Goal: Task Accomplishment & Management: Manage account settings

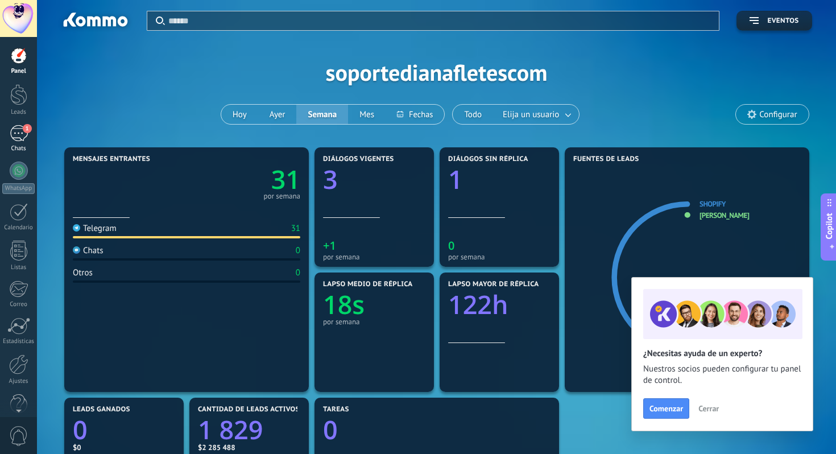
click at [12, 137] on div "1" at bounding box center [19, 133] width 18 height 16
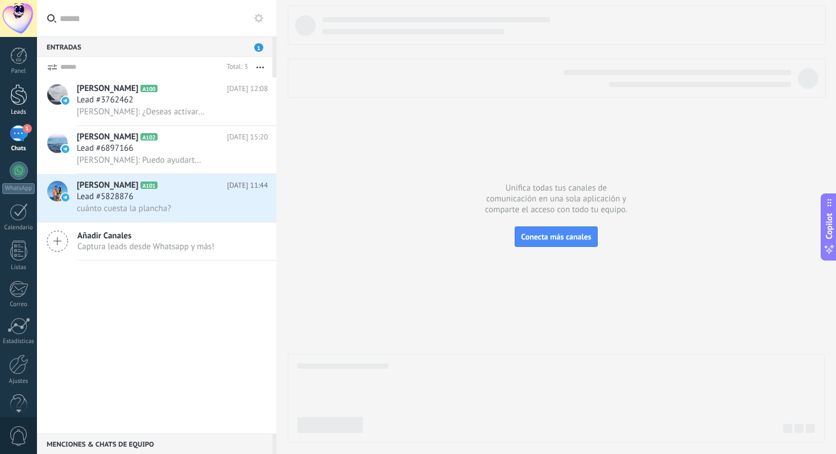
click at [14, 104] on div at bounding box center [18, 94] width 17 height 21
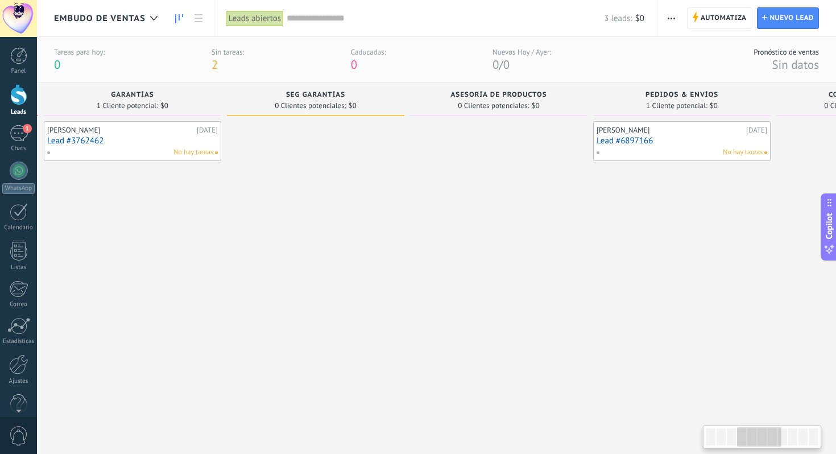
scroll to position [0, 564]
click at [20, 51] on div at bounding box center [18, 55] width 17 height 17
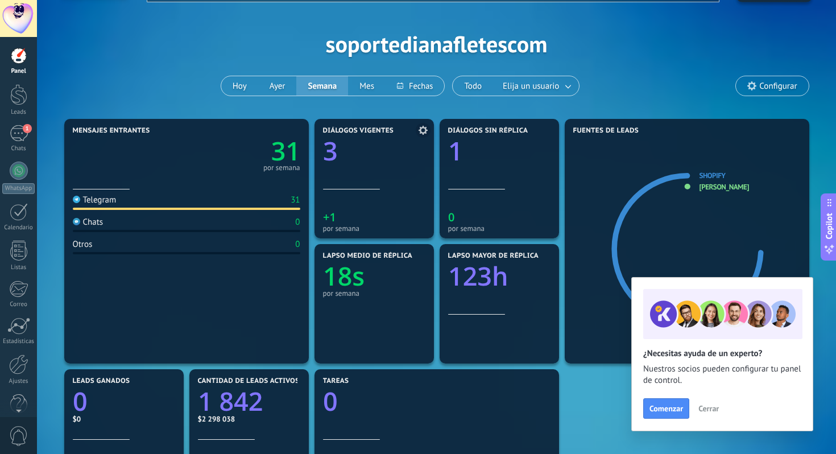
scroll to position [35, 0]
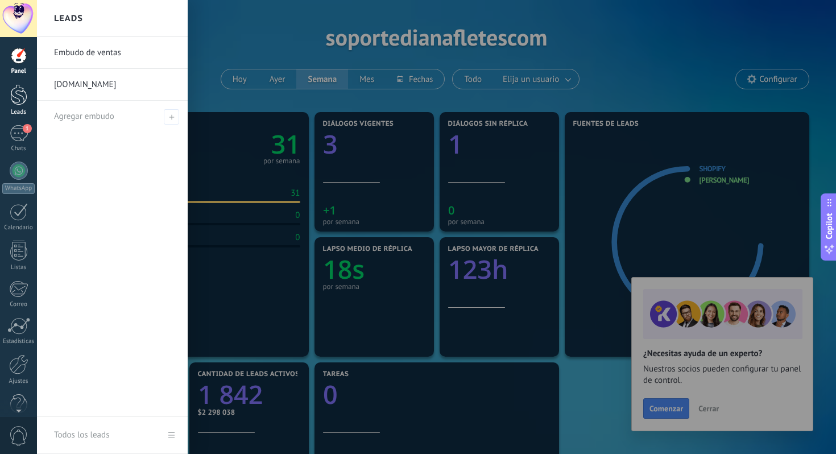
click at [15, 99] on div at bounding box center [18, 94] width 17 height 21
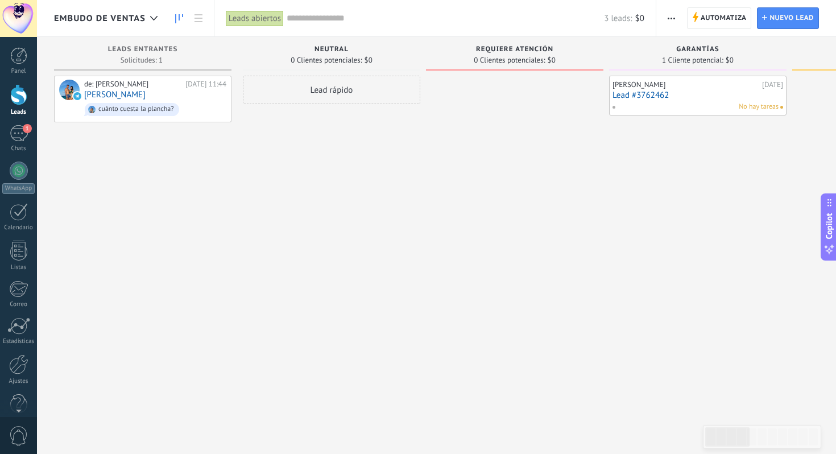
drag, startPoint x: 474, startPoint y: 49, endPoint x: 536, endPoint y: 49, distance: 62.6
click at [537, 49] on div "Requiere Atención" at bounding box center [515, 51] width 166 height 10
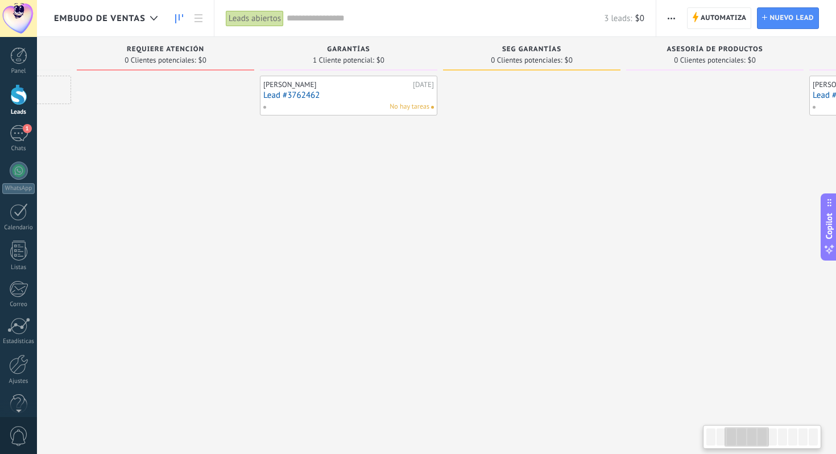
scroll to position [0, 323]
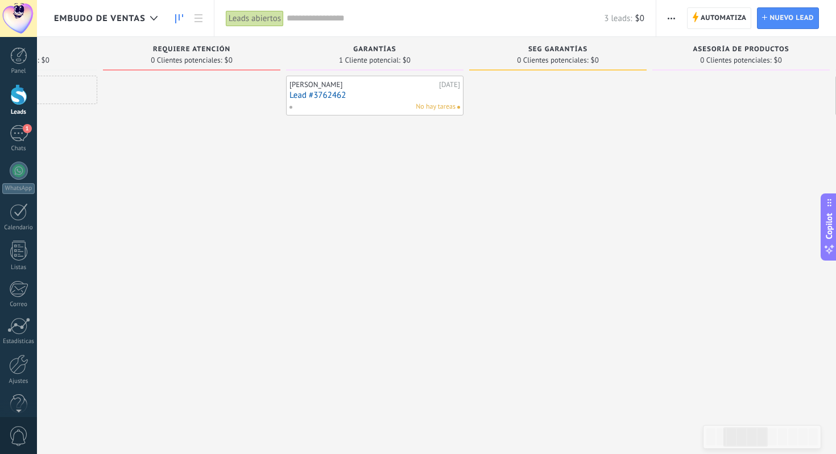
click at [155, 49] on span "Requiere Atención" at bounding box center [191, 50] width 77 height 8
click at [552, 48] on span "SEG GARANTÍAS" at bounding box center [557, 50] width 59 height 8
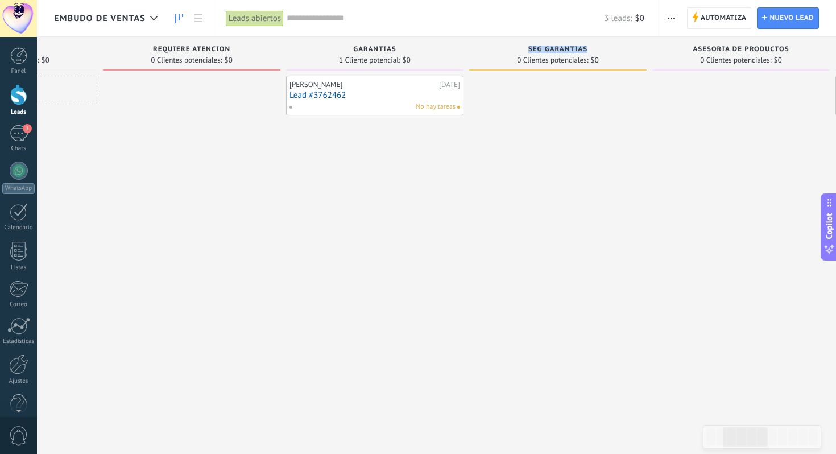
click at [552, 48] on span "SEG GARANTÍAS" at bounding box center [557, 50] width 59 height 8
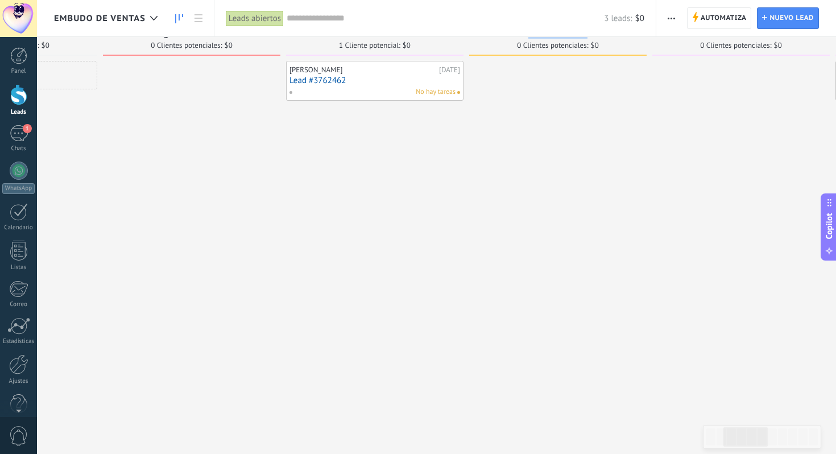
scroll to position [0, 0]
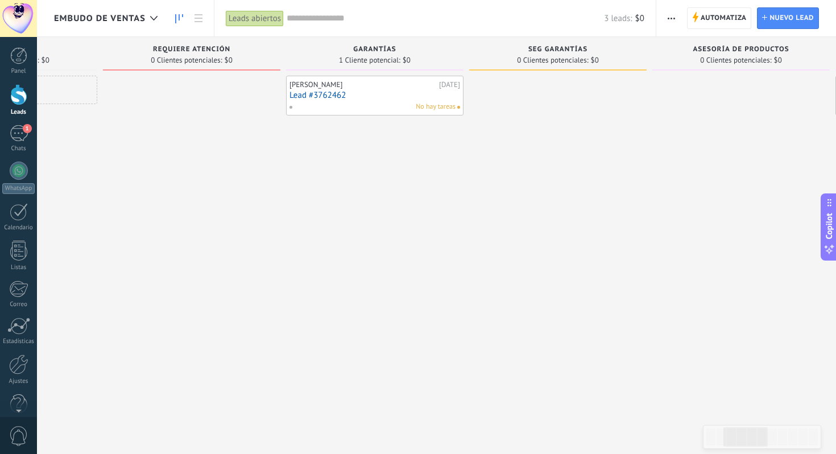
click at [195, 49] on span "Requiere Atención" at bounding box center [191, 50] width 77 height 8
click at [373, 51] on span "Garantías" at bounding box center [374, 50] width 43 height 8
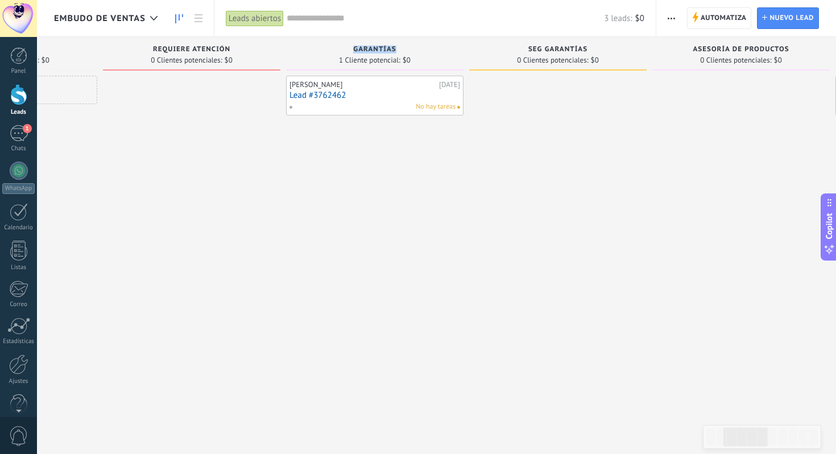
click at [373, 51] on span "Garantías" at bounding box center [374, 50] width 43 height 8
click at [535, 49] on span "SEG GARANTÍAS" at bounding box center [557, 50] width 59 height 8
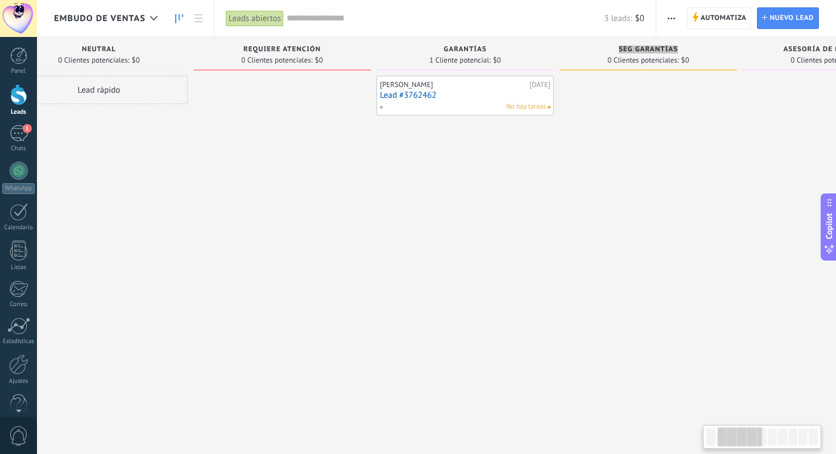
scroll to position [0, 230]
click at [13, 53] on div at bounding box center [18, 55] width 17 height 17
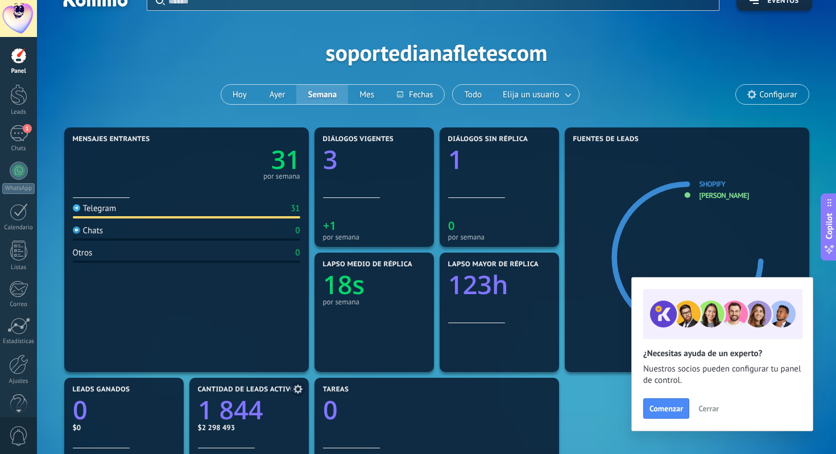
scroll to position [12, 0]
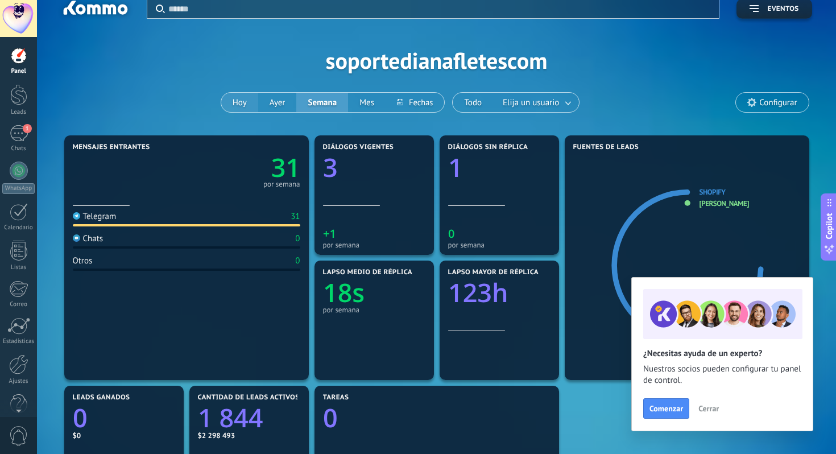
click at [241, 106] on button "Hoy" at bounding box center [239, 102] width 37 height 19
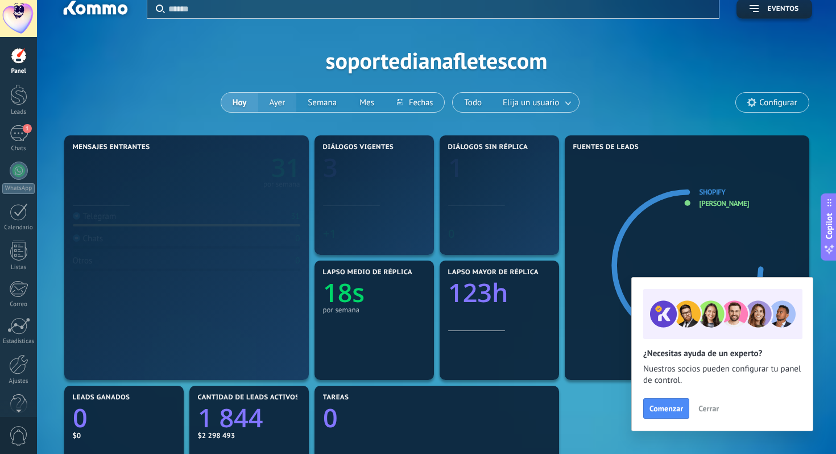
click at [280, 98] on button "Ayer" at bounding box center [277, 102] width 39 height 19
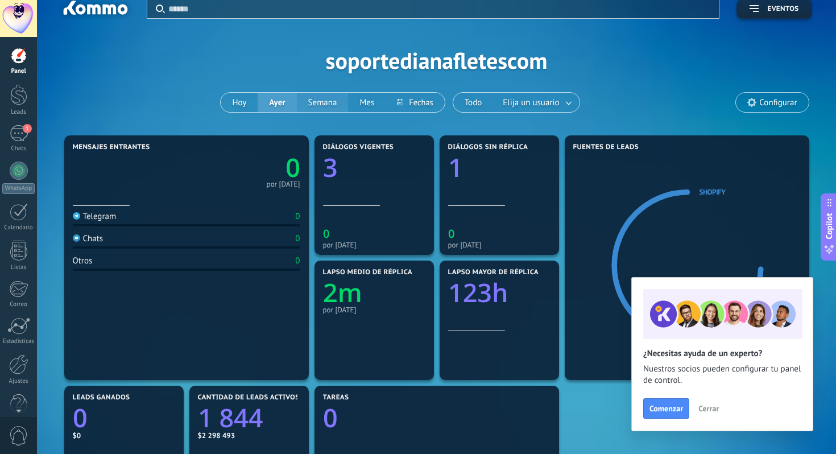
click at [320, 99] on button "Semana" at bounding box center [323, 102] width 52 height 19
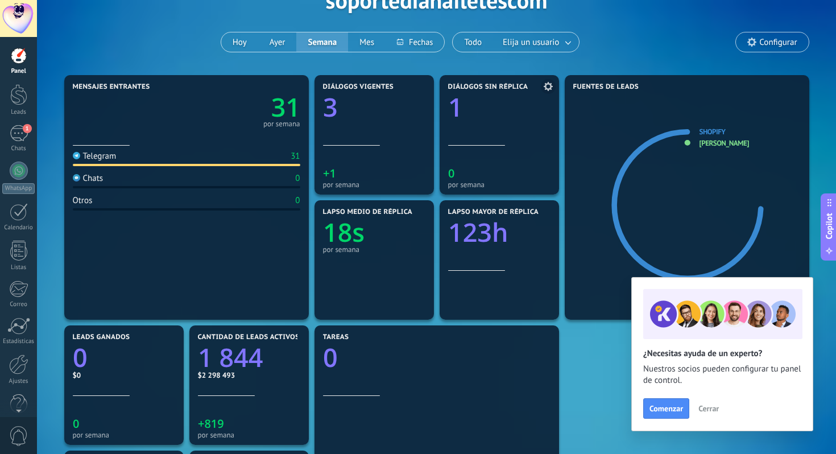
scroll to position [71, 0]
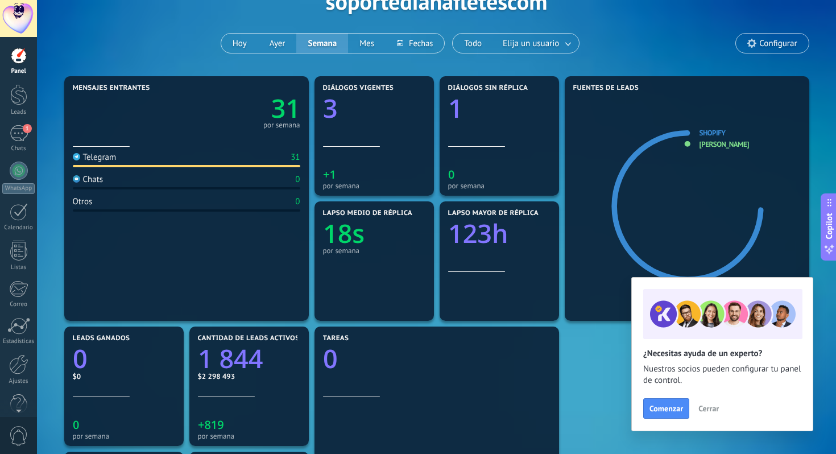
click at [768, 43] on span "Configurar" at bounding box center [778, 44] width 38 height 10
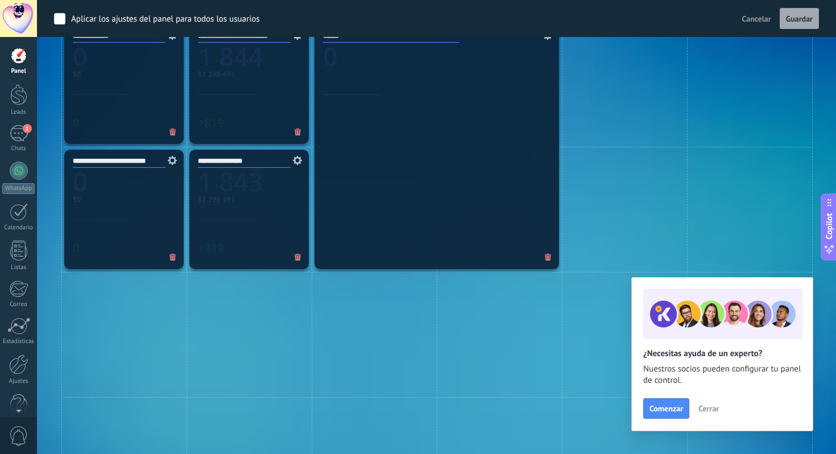
scroll to position [555, 0]
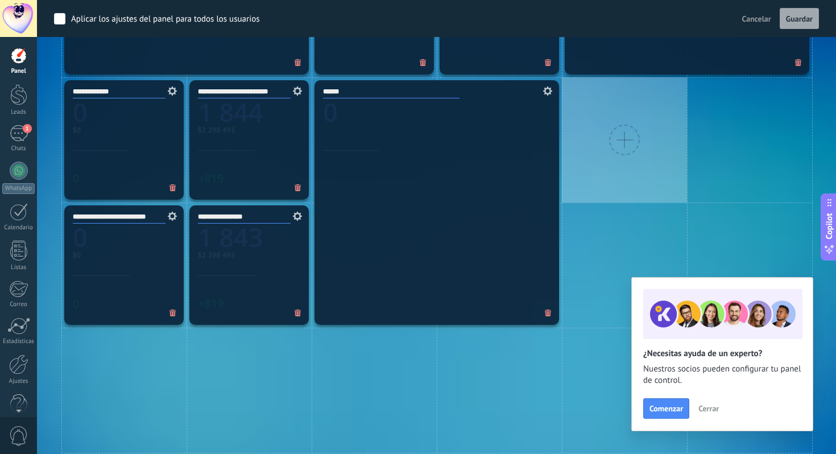
click at [634, 116] on div at bounding box center [624, 139] width 125 height 125
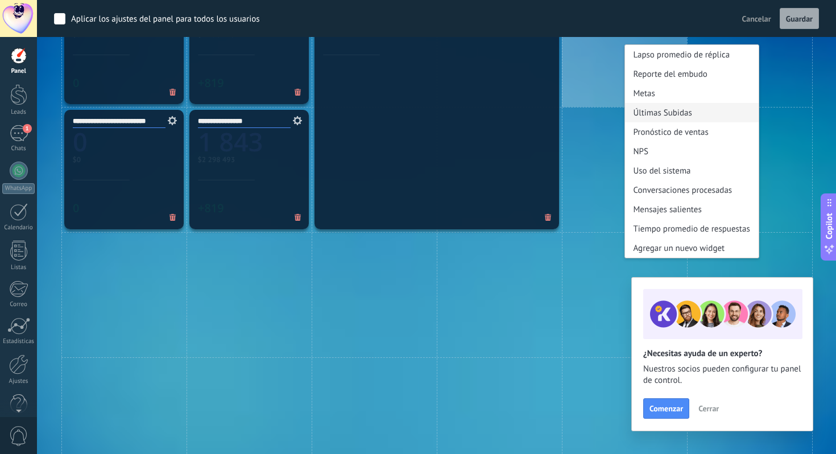
scroll to position [652, 0]
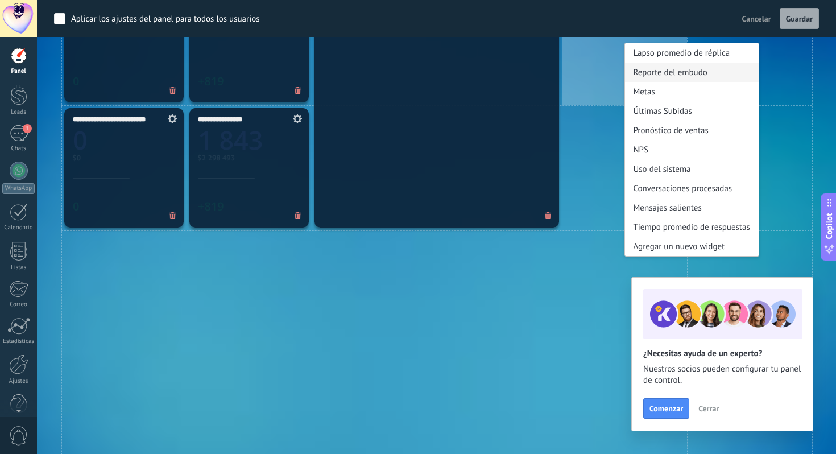
click at [710, 76] on div "Reporte del embudo" at bounding box center [692, 72] width 134 height 19
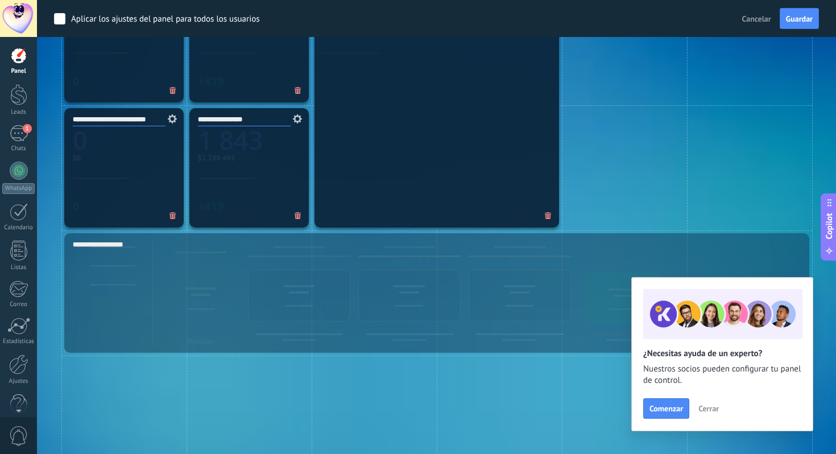
click at [263, 278] on div "**********" at bounding box center [436, 292] width 751 height 125
click at [800, 23] on span "Guardar" at bounding box center [799, 19] width 27 height 8
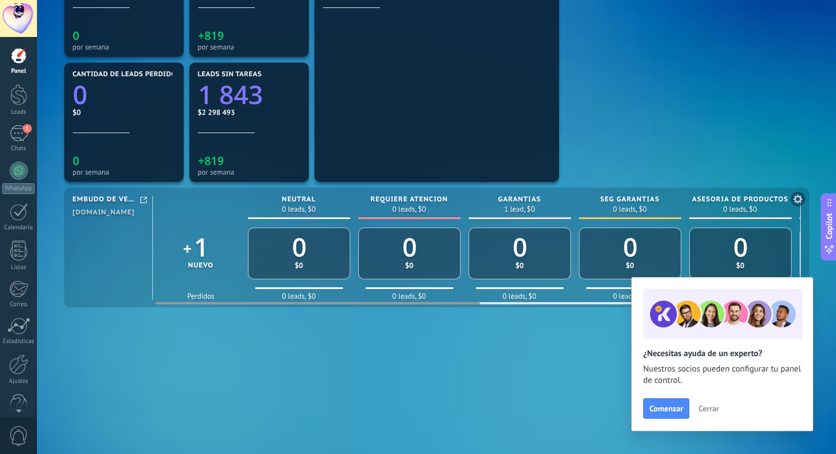
scroll to position [476, 0]
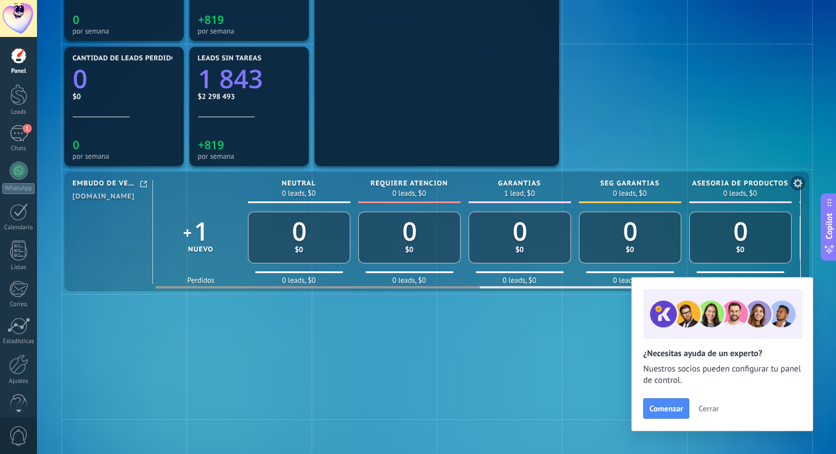
drag, startPoint x: 452, startPoint y: 288, endPoint x: 503, endPoint y: 286, distance: 51.2
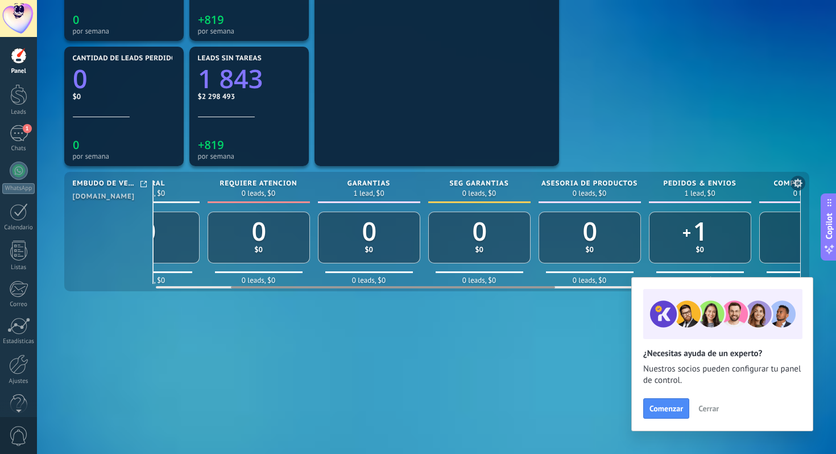
scroll to position [0, 0]
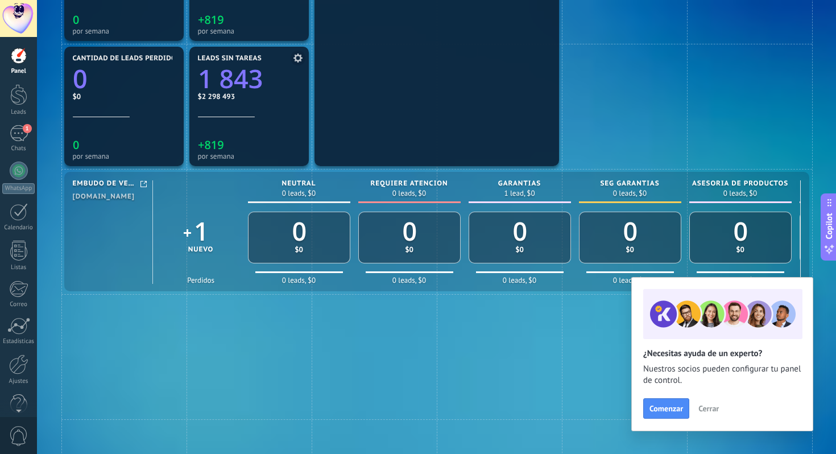
drag, startPoint x: 243, startPoint y: 181, endPoint x: 245, endPoint y: 166, distance: 16.0
click at [245, 166] on div "Mensajes entrantes 31 por semana Telegram 31 Chats 0 Otros 0 Diálogos vigentes …" at bounding box center [436, 168] width 751 height 1001
click at [796, 181] on icon at bounding box center [797, 183] width 9 height 9
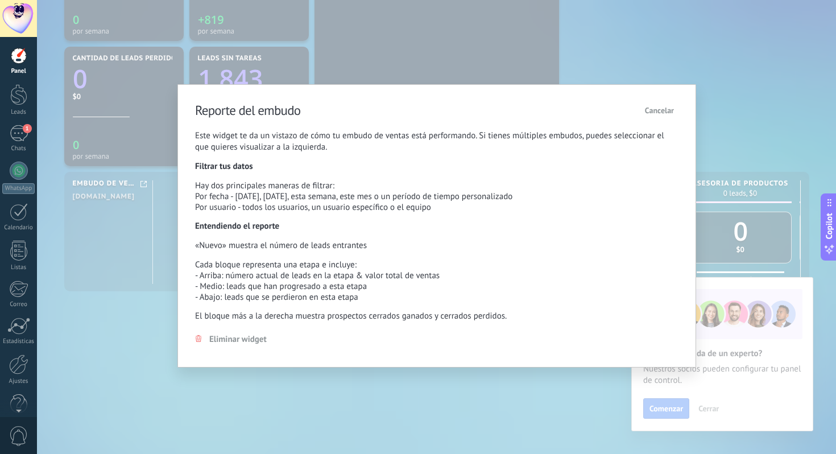
click at [666, 113] on span "Cancelar" at bounding box center [659, 110] width 29 height 10
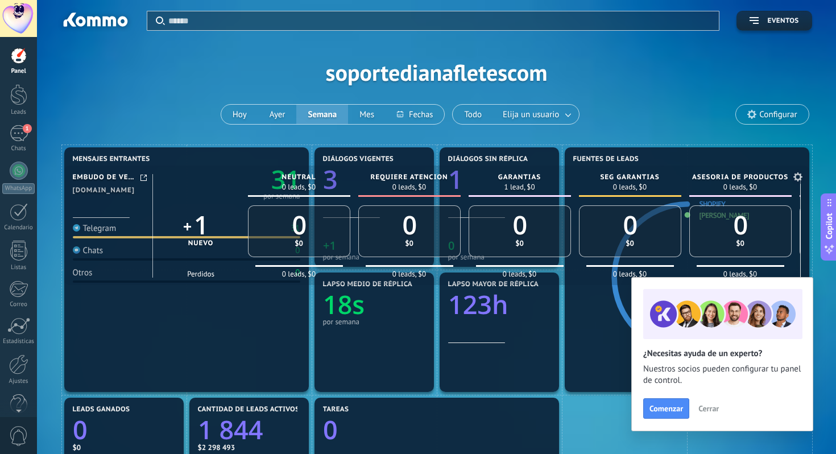
drag, startPoint x: 212, startPoint y: 176, endPoint x: 192, endPoint y: 170, distance: 20.9
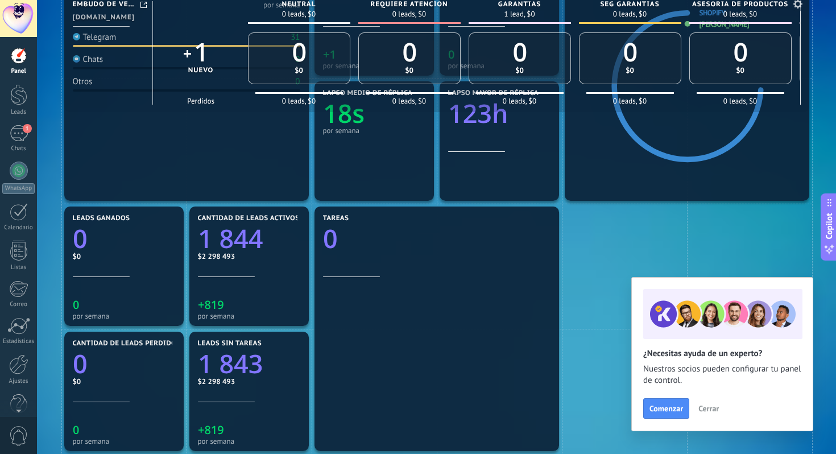
scroll to position [117, 0]
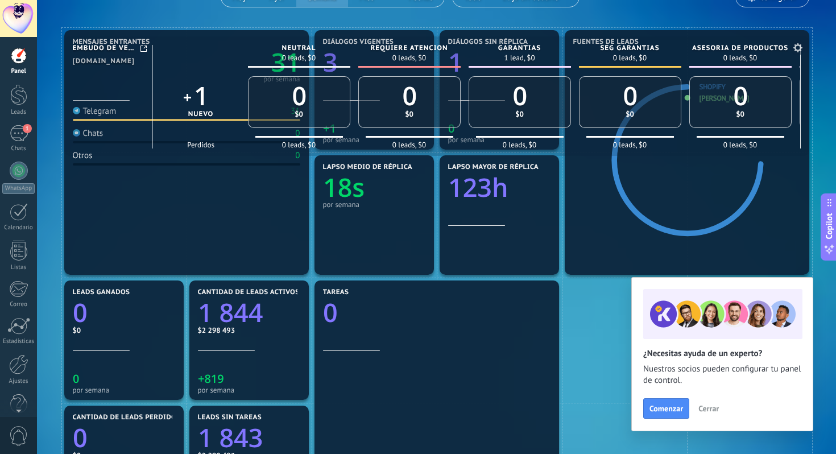
drag, startPoint x: 179, startPoint y: 193, endPoint x: 175, endPoint y: 42, distance: 151.9
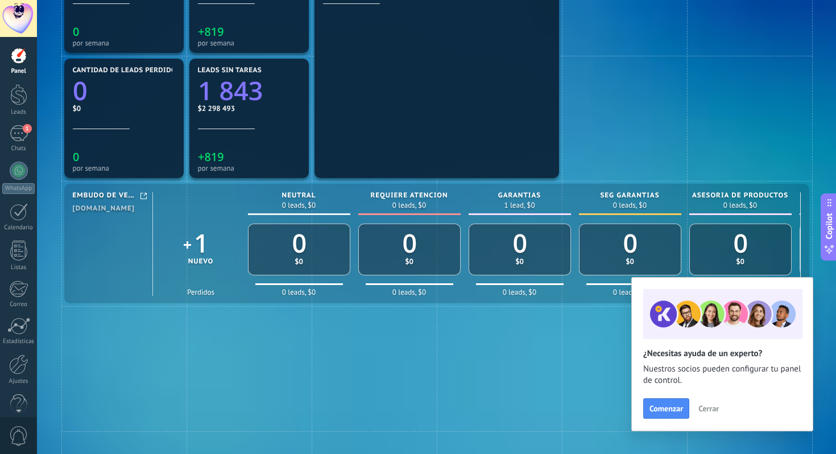
scroll to position [481, 0]
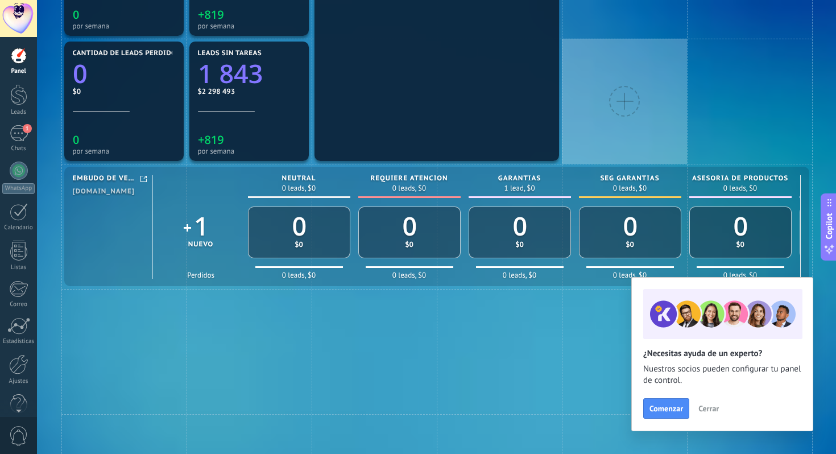
click at [617, 143] on div at bounding box center [624, 101] width 125 height 125
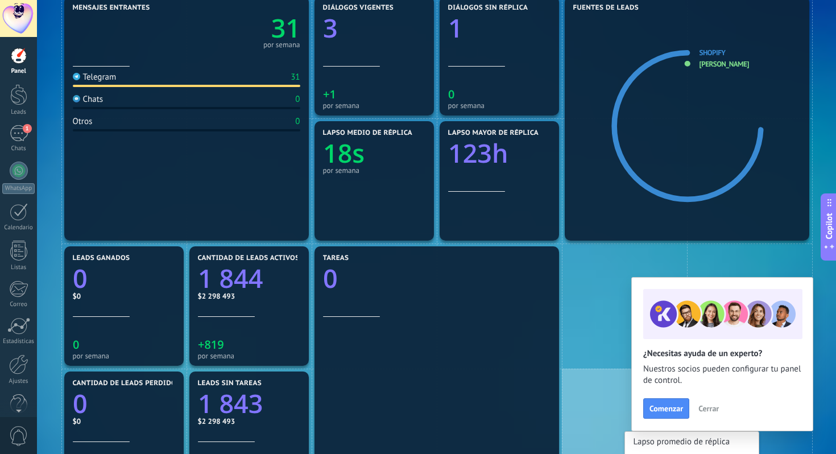
scroll to position [0, 0]
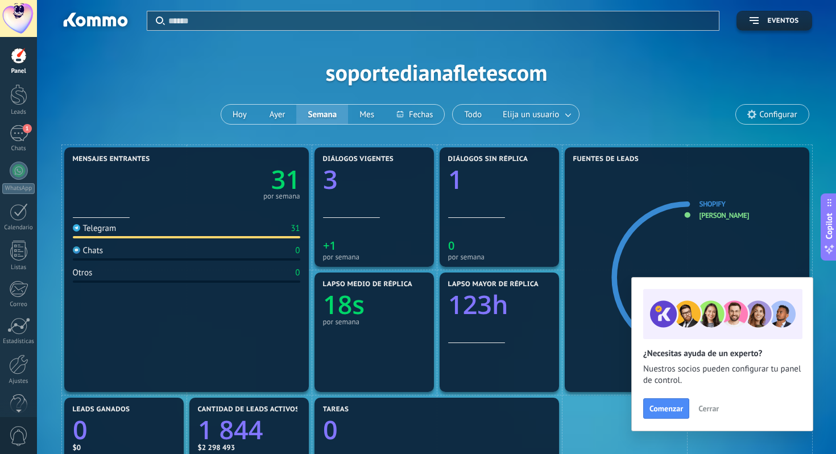
click at [747, 80] on div "Aplicar Eventos soportedianafletescom [DATE] [DATE] Semana Mes Todo Elija un us…" at bounding box center [436, 72] width 765 height 144
click at [708, 410] on span "Cerrar" at bounding box center [709, 408] width 20 height 8
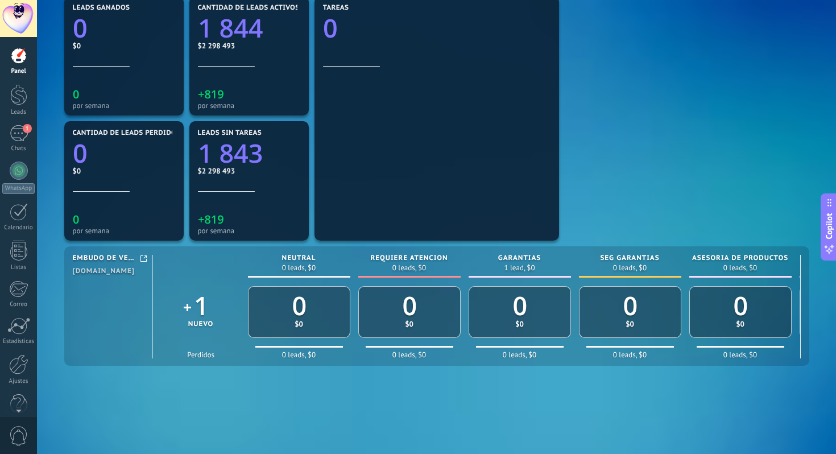
scroll to position [404, 0]
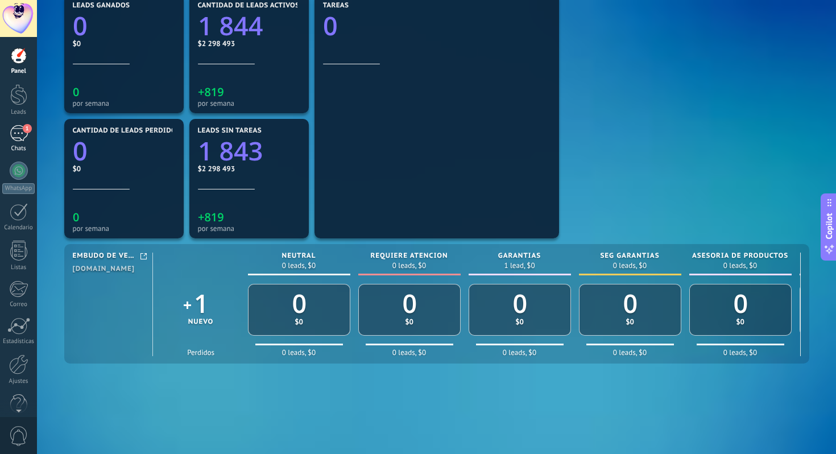
click at [18, 142] on link "1 Chats" at bounding box center [18, 138] width 37 height 27
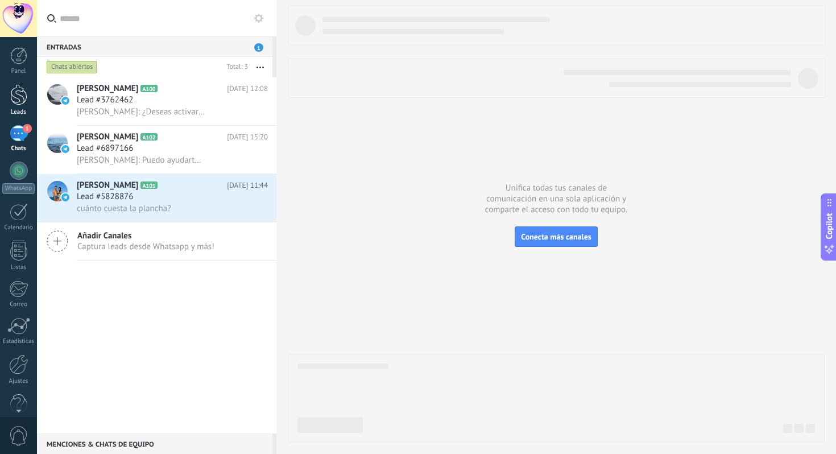
click at [21, 96] on div at bounding box center [18, 94] width 17 height 21
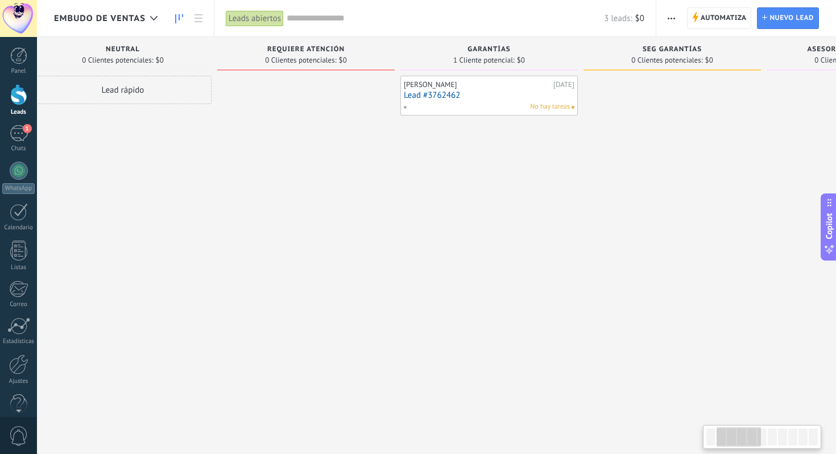
scroll to position [0, 209]
click at [321, 57] on span "0 Clientes potenciales:" at bounding box center [299, 60] width 71 height 7
click at [719, 19] on span "Automatiza" at bounding box center [724, 18] width 46 height 20
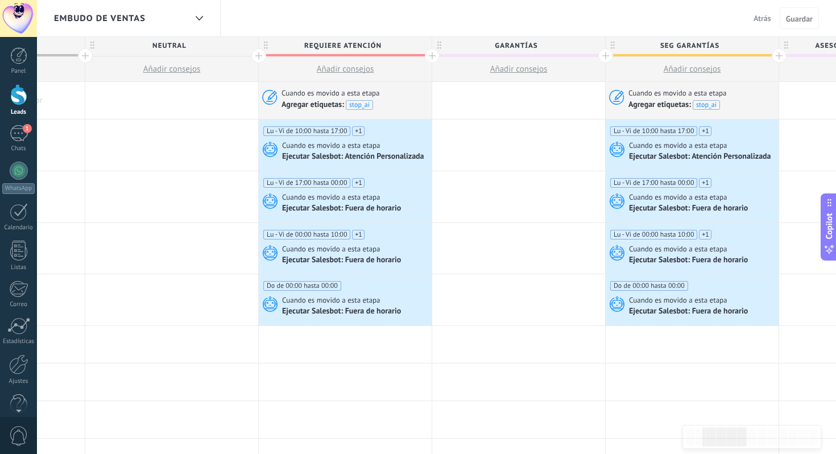
scroll to position [0, 309]
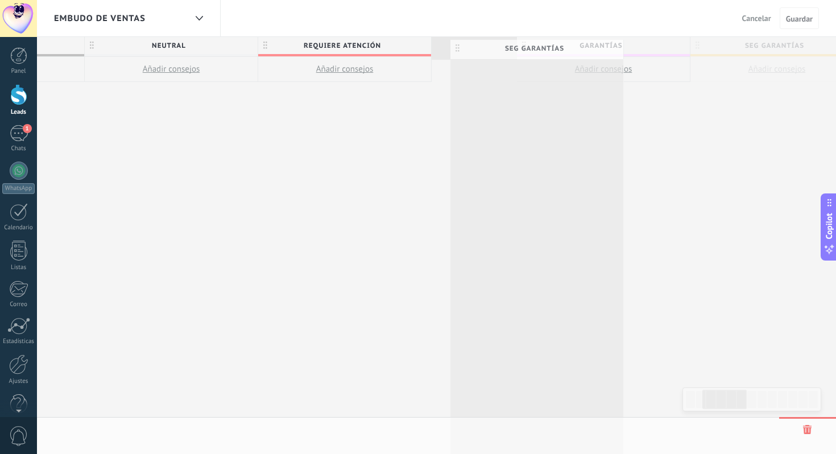
drag, startPoint x: 612, startPoint y: 43, endPoint x: 457, endPoint y: 47, distance: 154.8
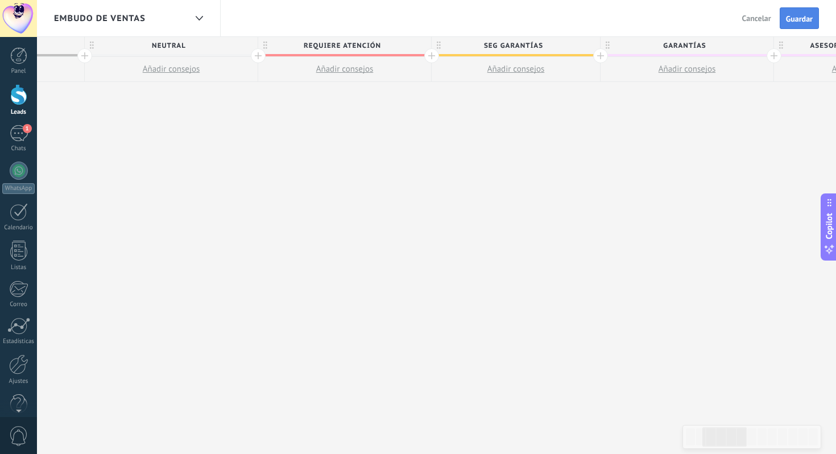
click at [807, 20] on span "Guardar" at bounding box center [799, 19] width 27 height 8
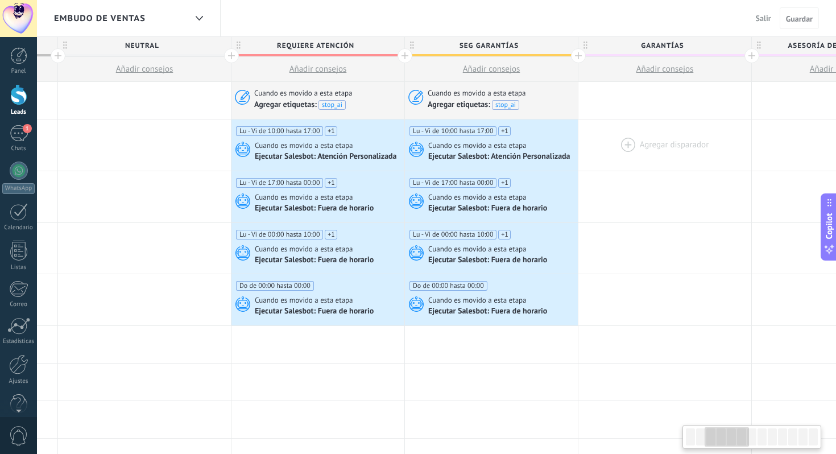
scroll to position [0, 336]
click at [308, 155] on div "Ejecutar Salesbot: Atención Personalizada" at bounding box center [327, 157] width 144 height 10
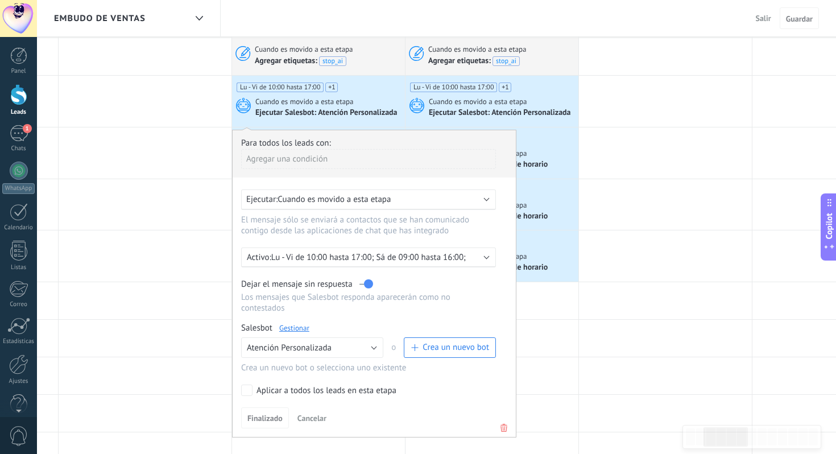
scroll to position [56, 0]
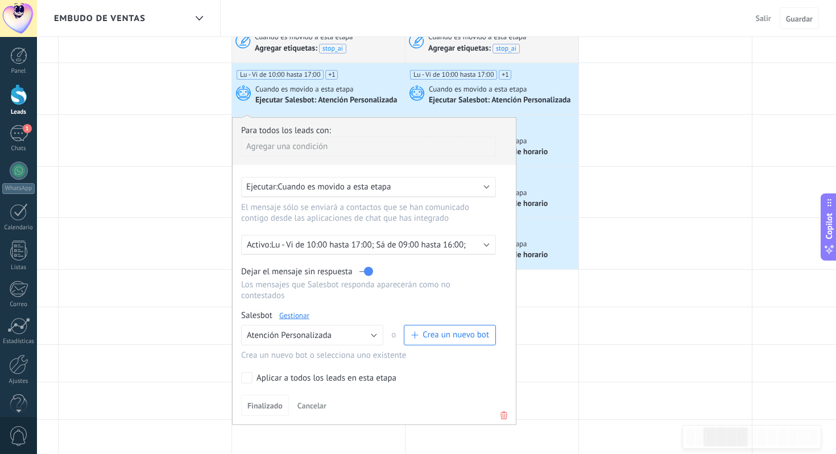
click at [296, 320] on link "Gestionar" at bounding box center [294, 316] width 30 height 10
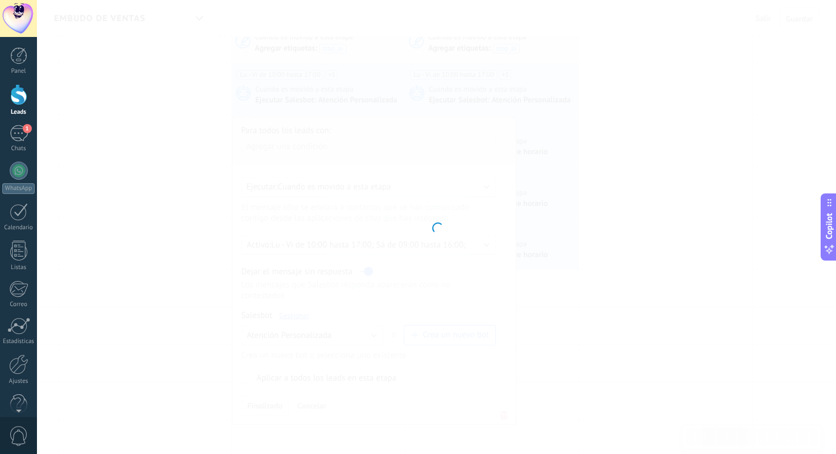
type input "**********"
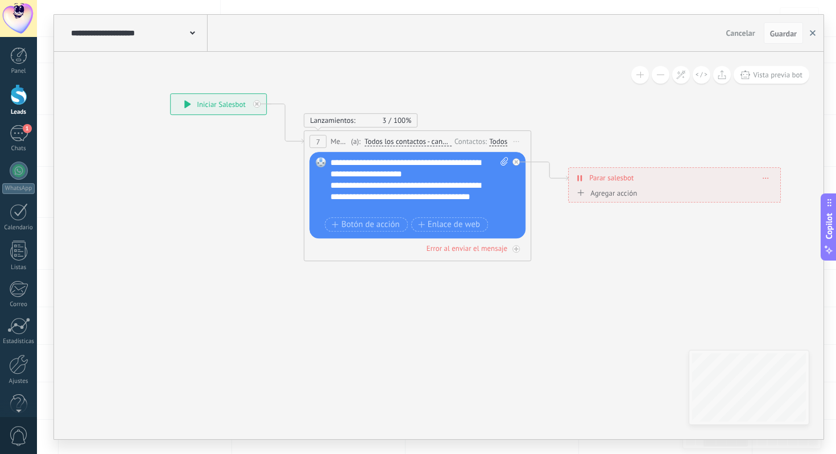
click at [812, 34] on use "button" at bounding box center [813, 33] width 6 height 6
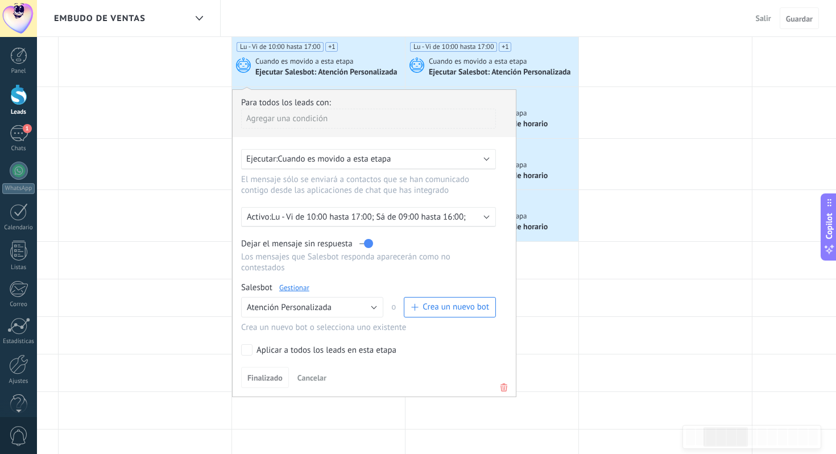
scroll to position [86, 0]
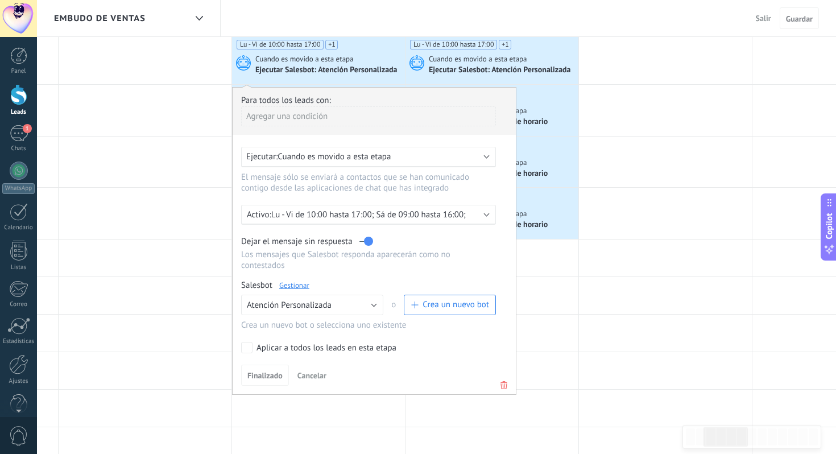
click at [309, 377] on span "Cancelar" at bounding box center [311, 375] width 29 height 10
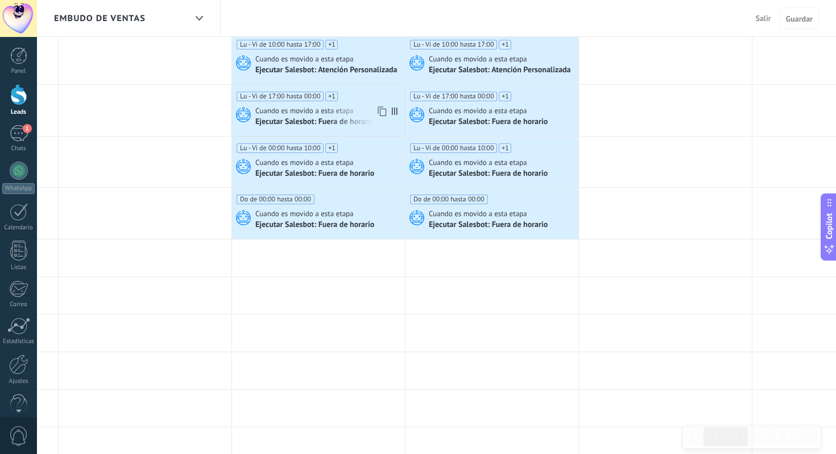
click at [305, 124] on div "Ejecutar Salesbot: Fuera de horario" at bounding box center [315, 122] width 121 height 10
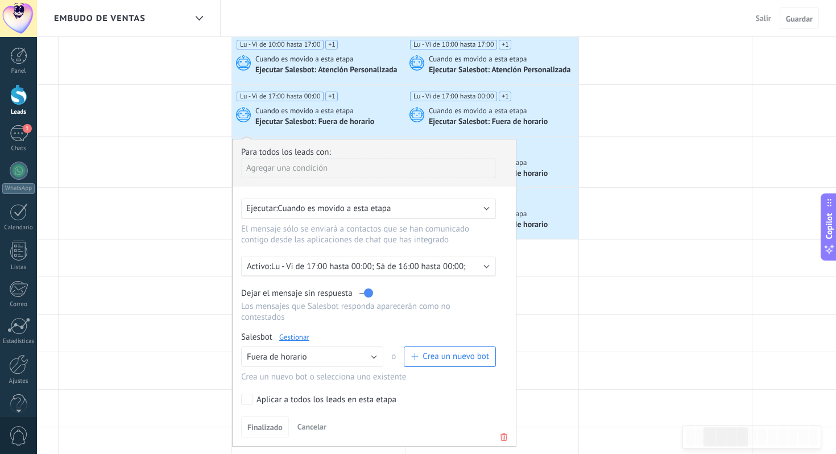
click at [294, 342] on link "Gestionar" at bounding box center [294, 337] width 30 height 10
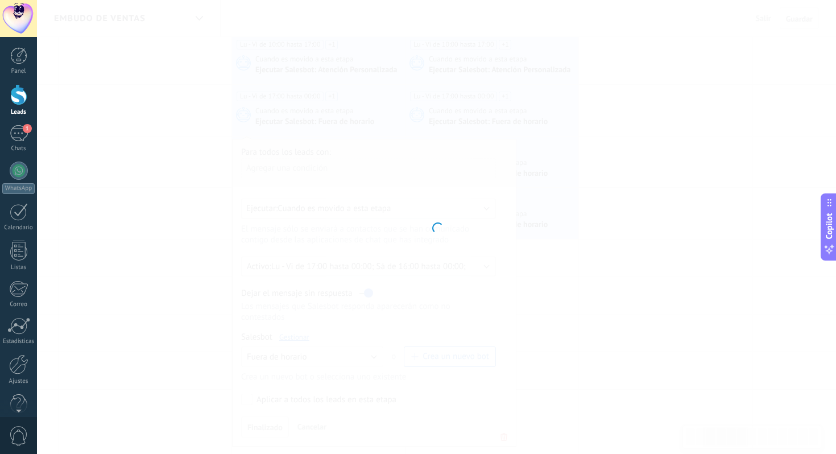
type input "**********"
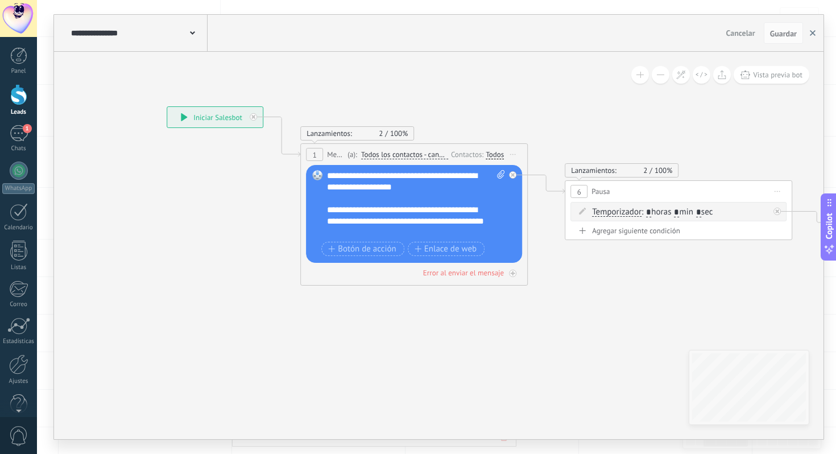
click at [812, 33] on use "button" at bounding box center [813, 33] width 6 height 6
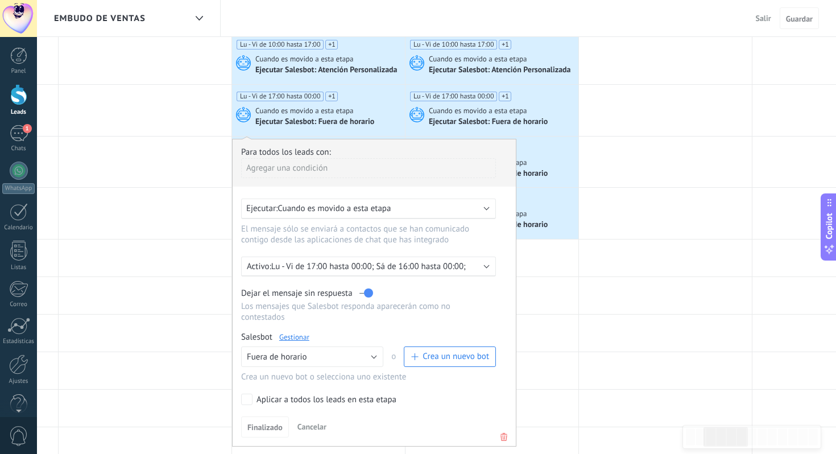
click at [308, 429] on span "Cancelar" at bounding box center [311, 426] width 29 height 10
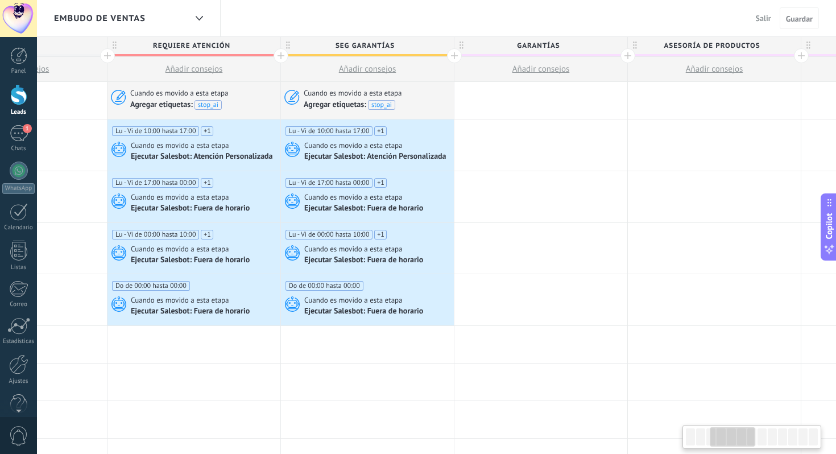
scroll to position [0, 466]
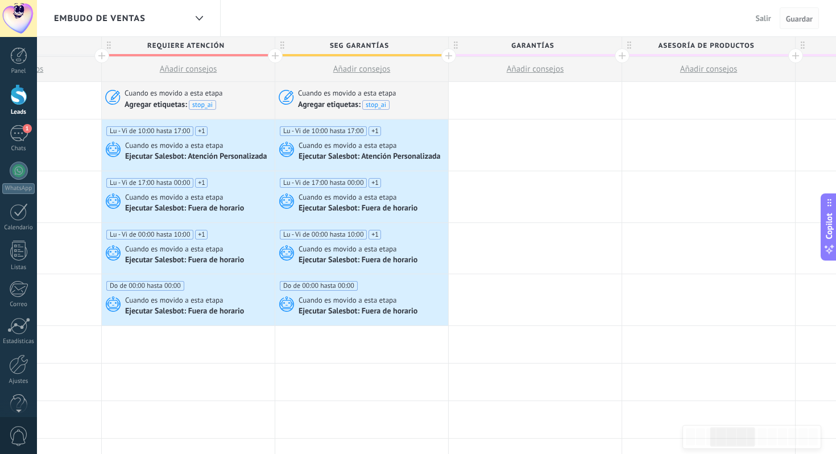
click at [799, 18] on span "Guardar" at bounding box center [799, 19] width 27 height 8
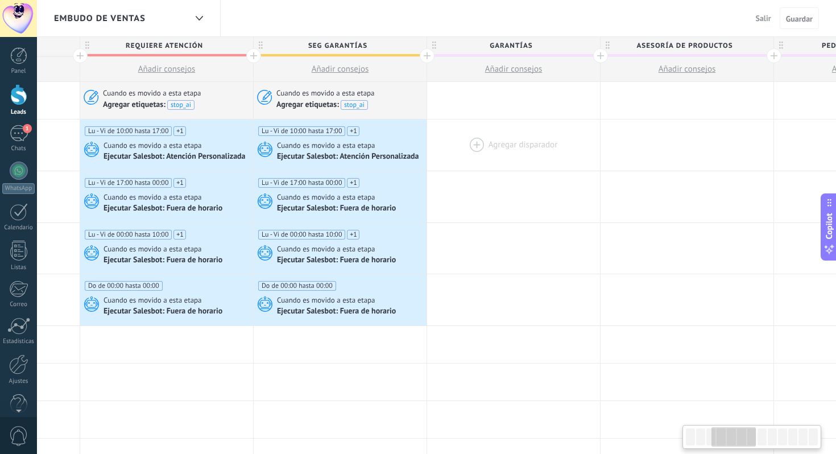
scroll to position [0, 489]
click at [762, 19] on span "Salir" at bounding box center [763, 18] width 15 height 10
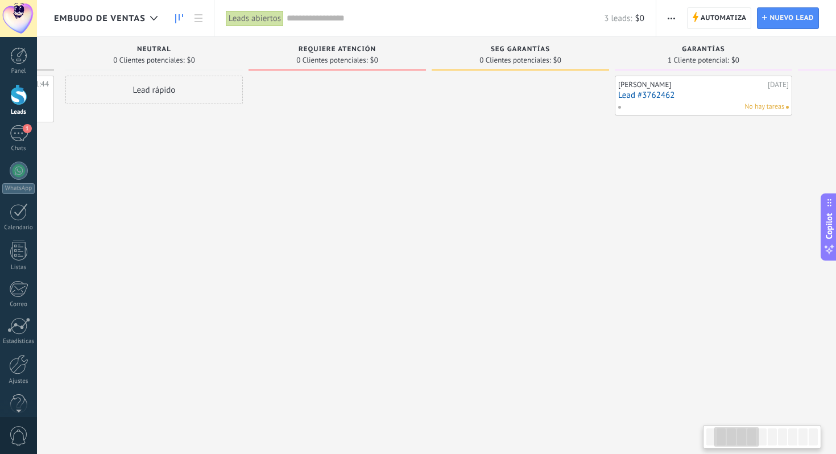
scroll to position [0, 179]
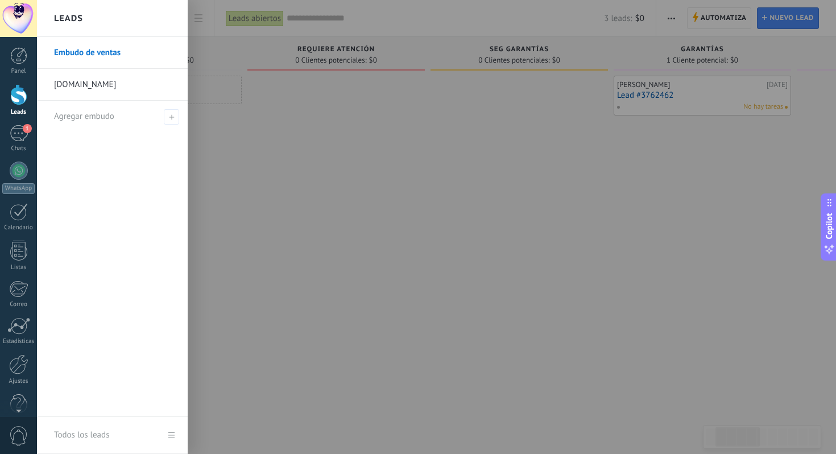
click at [485, 121] on div at bounding box center [455, 227] width 836 height 454
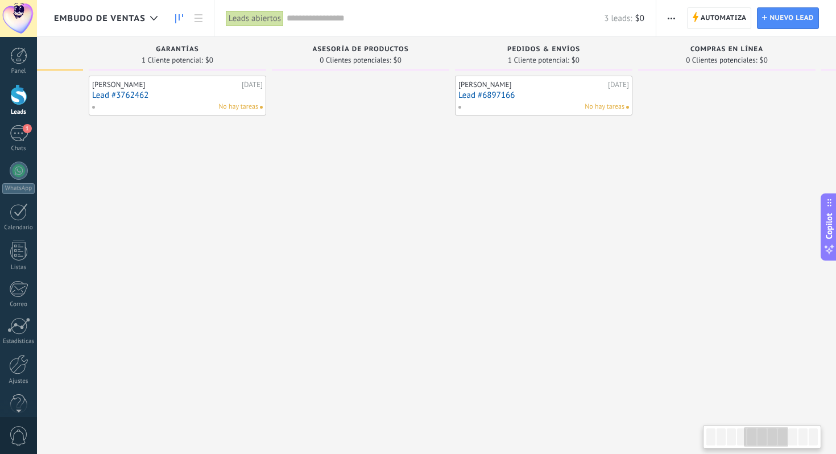
scroll to position [0, 720]
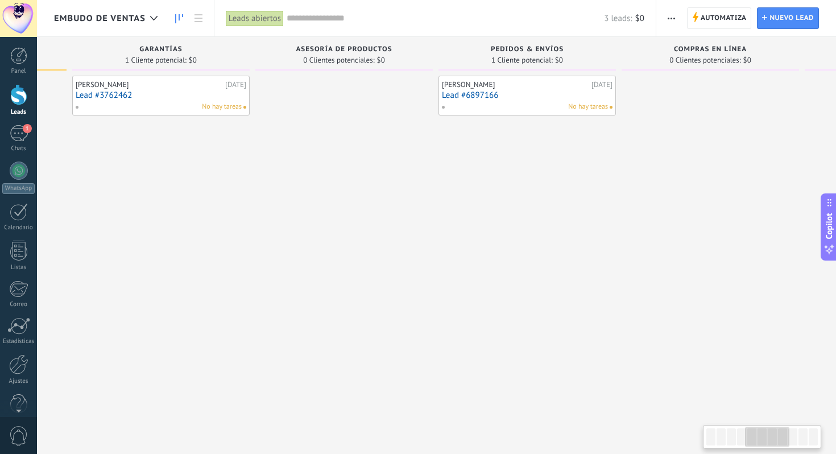
click at [532, 87] on div "[PERSON_NAME]" at bounding box center [515, 84] width 147 height 9
click at [480, 94] on link "Lead #6897166" at bounding box center [527, 95] width 171 height 10
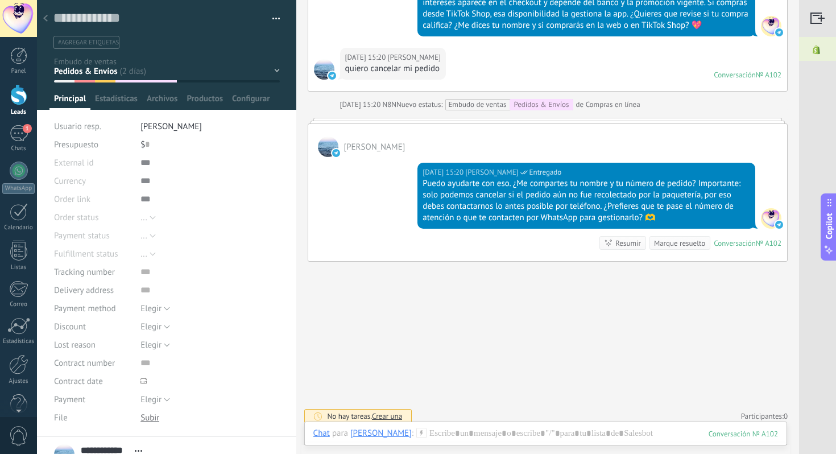
scroll to position [812, 0]
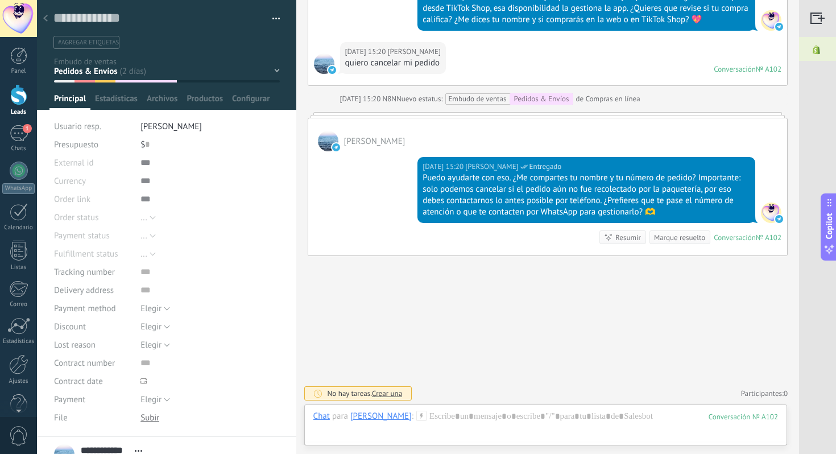
click at [48, 22] on div at bounding box center [46, 19] width 16 height 22
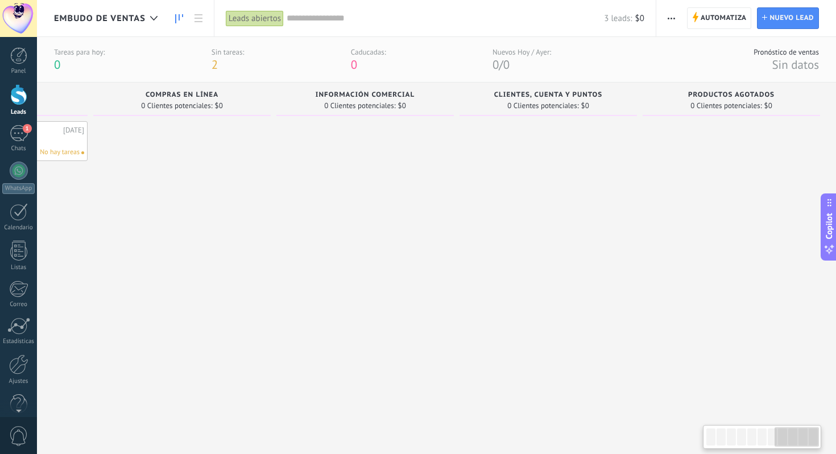
scroll to position [0, 1250]
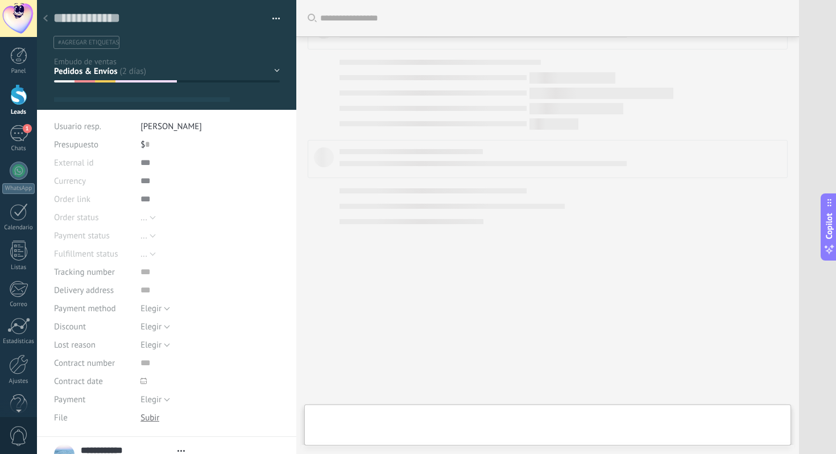
scroll to position [17, 0]
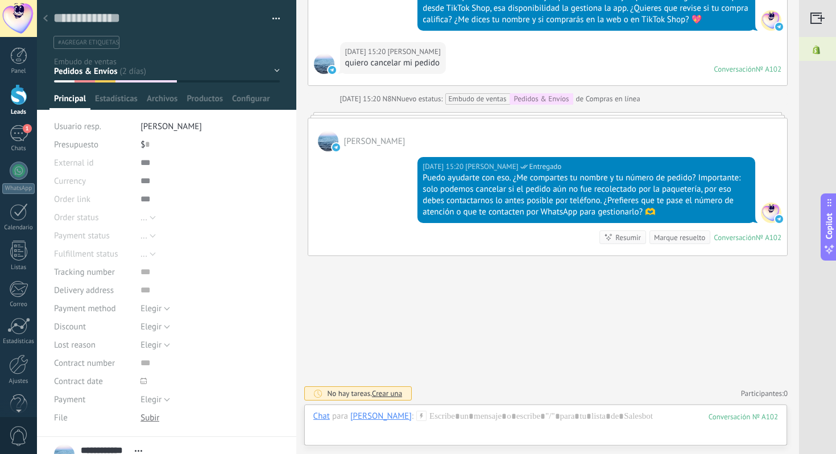
click at [45, 20] on icon at bounding box center [45, 18] width 5 height 7
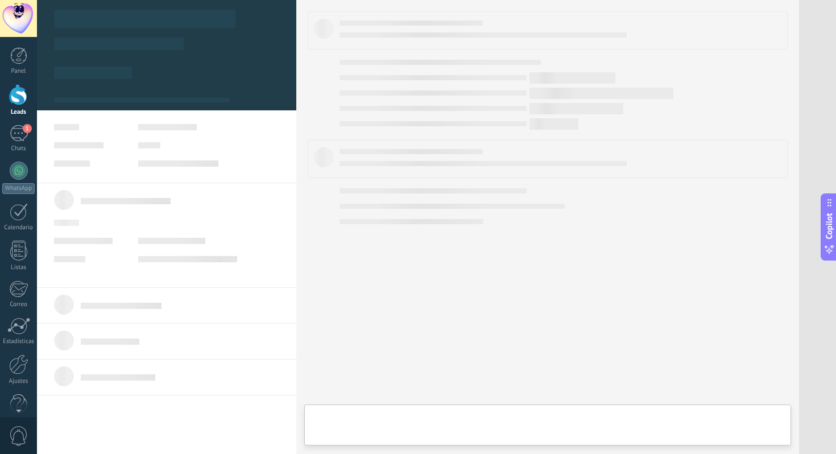
type textarea "**********"
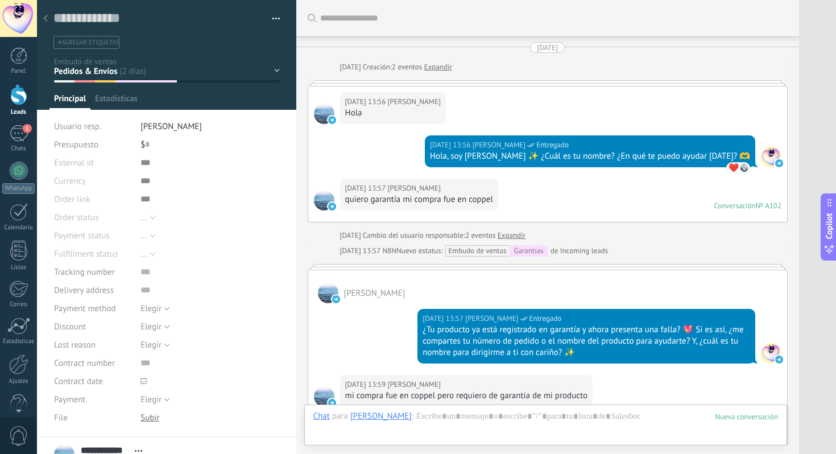
scroll to position [812, 0]
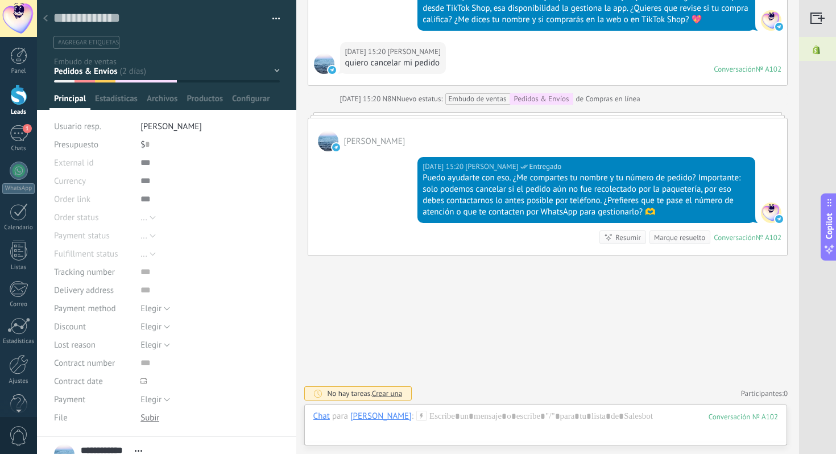
click at [44, 20] on icon at bounding box center [45, 18] width 5 height 7
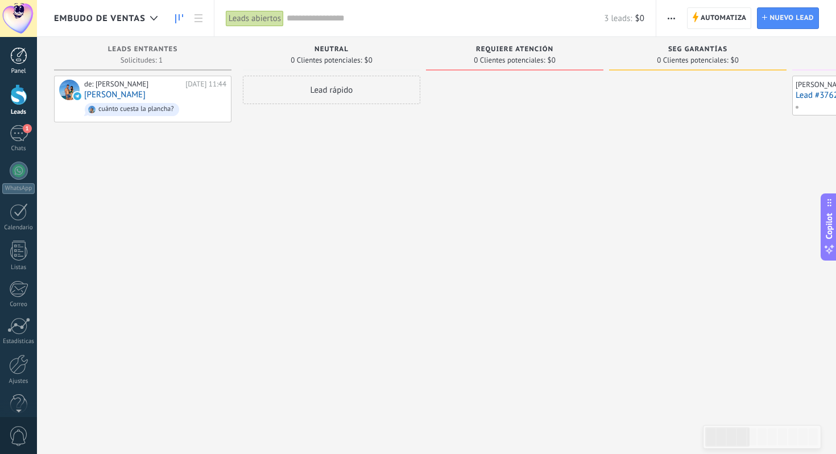
click at [13, 57] on div at bounding box center [18, 55] width 17 height 17
